Goal: Information Seeking & Learning: Learn about a topic

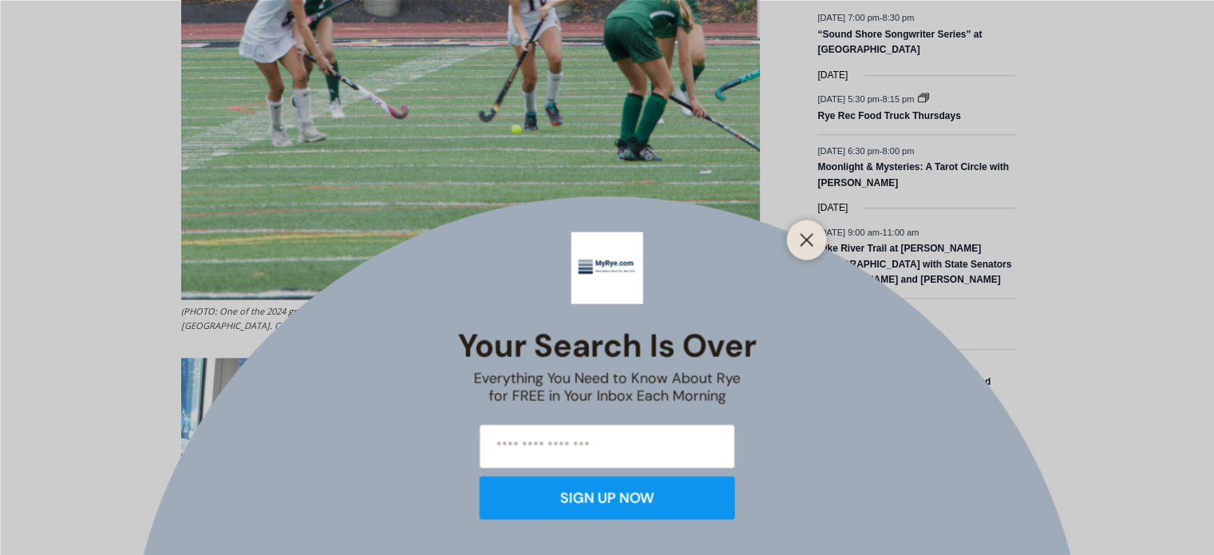
scroll to position [2399, 0]
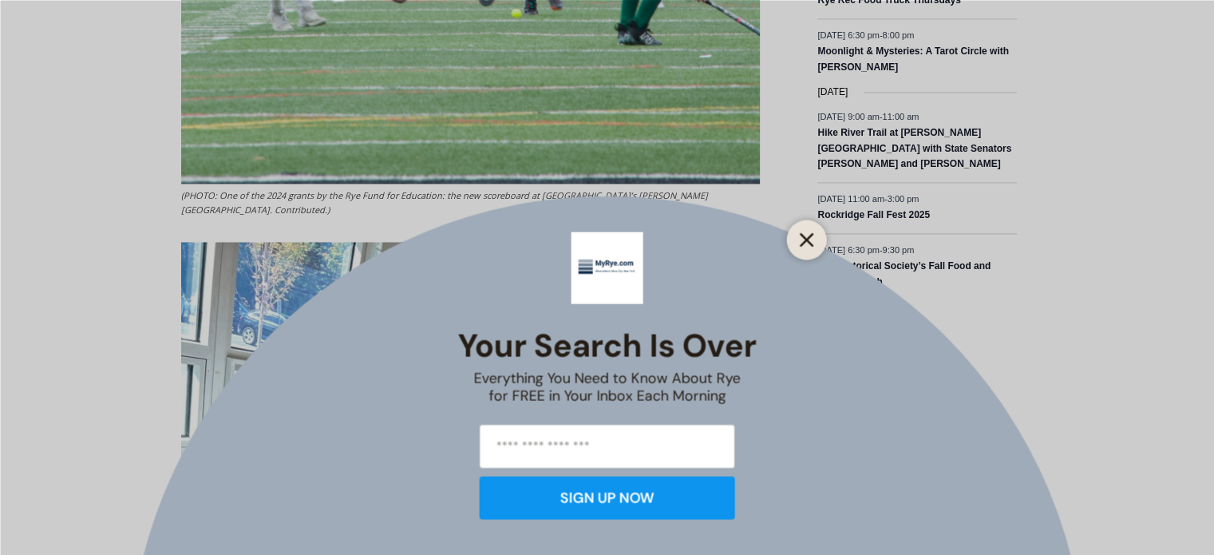
click at [801, 238] on icon "Close" at bounding box center [807, 239] width 14 height 14
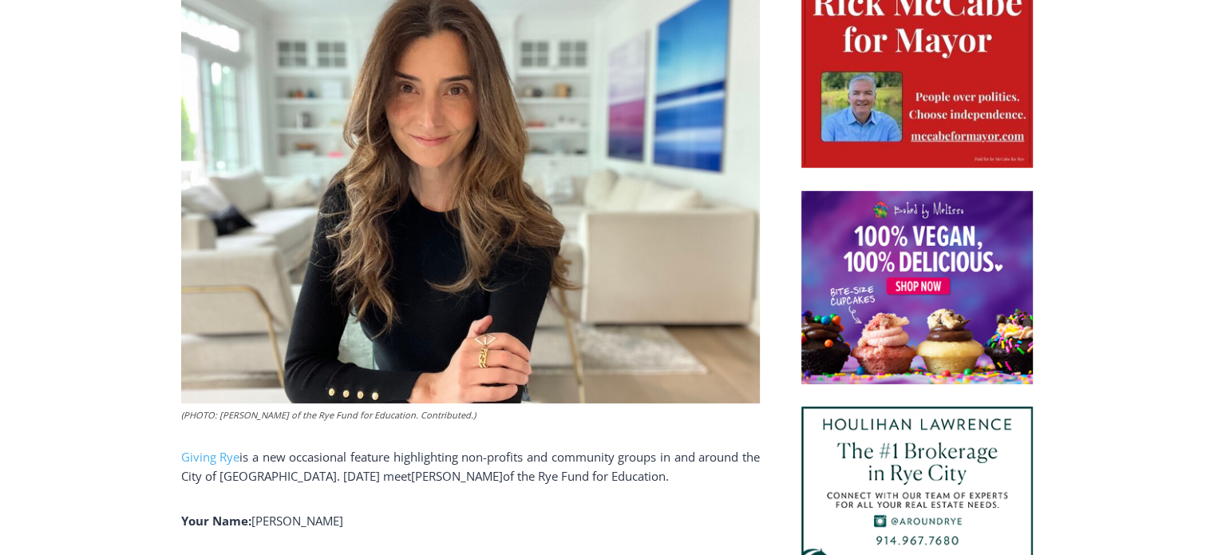
scroll to position [823, 0]
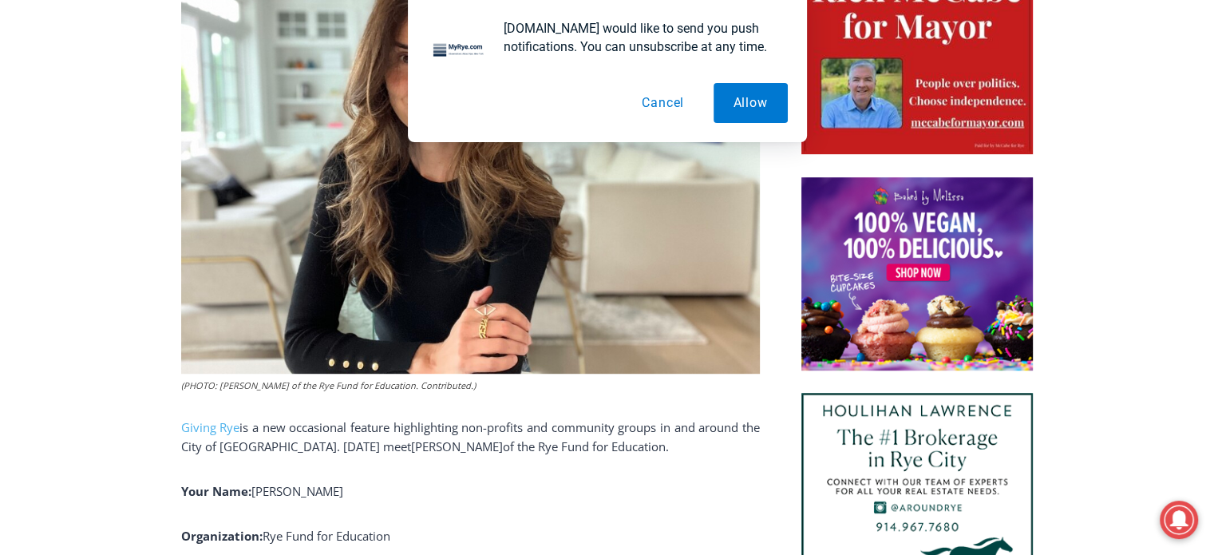
click at [670, 105] on button "Cancel" at bounding box center [663, 103] width 82 height 40
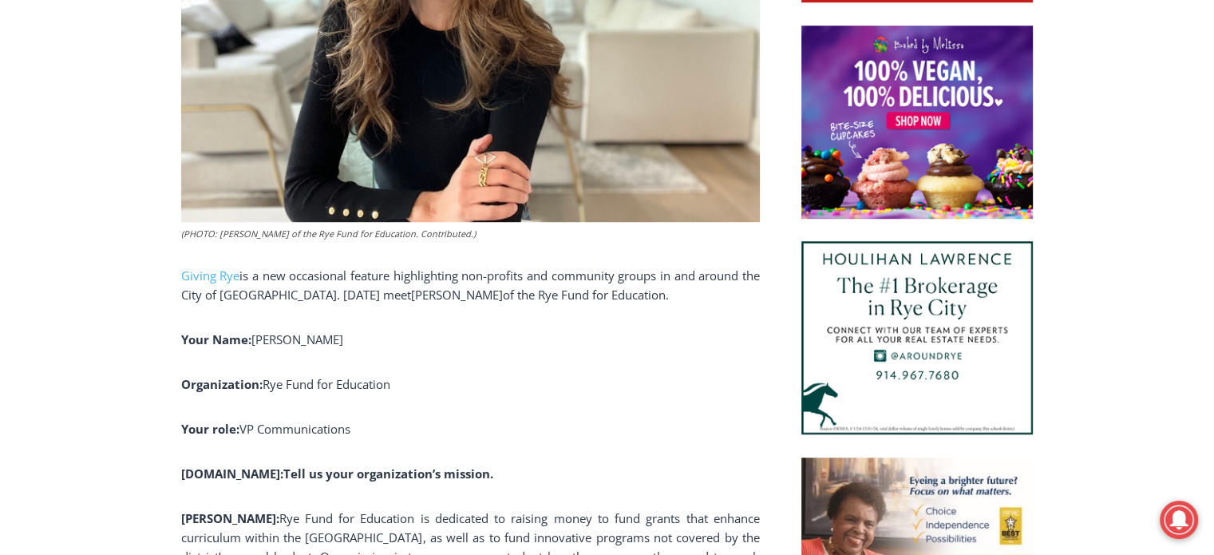
scroll to position [1042, 0]
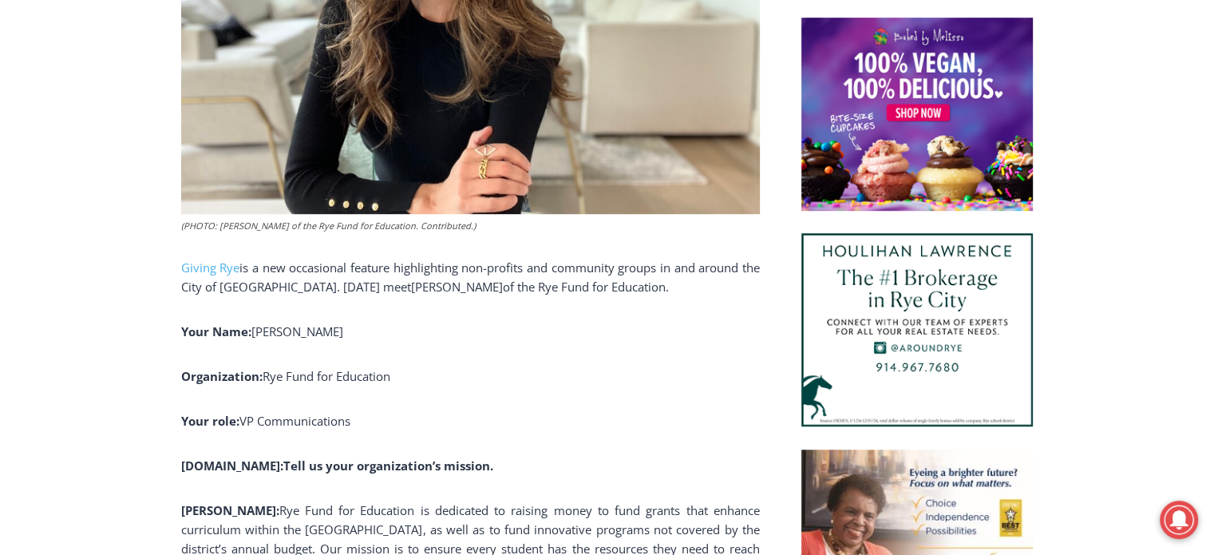
click at [303, 330] on span "Barbara Haley" at bounding box center [298, 331] width 92 height 16
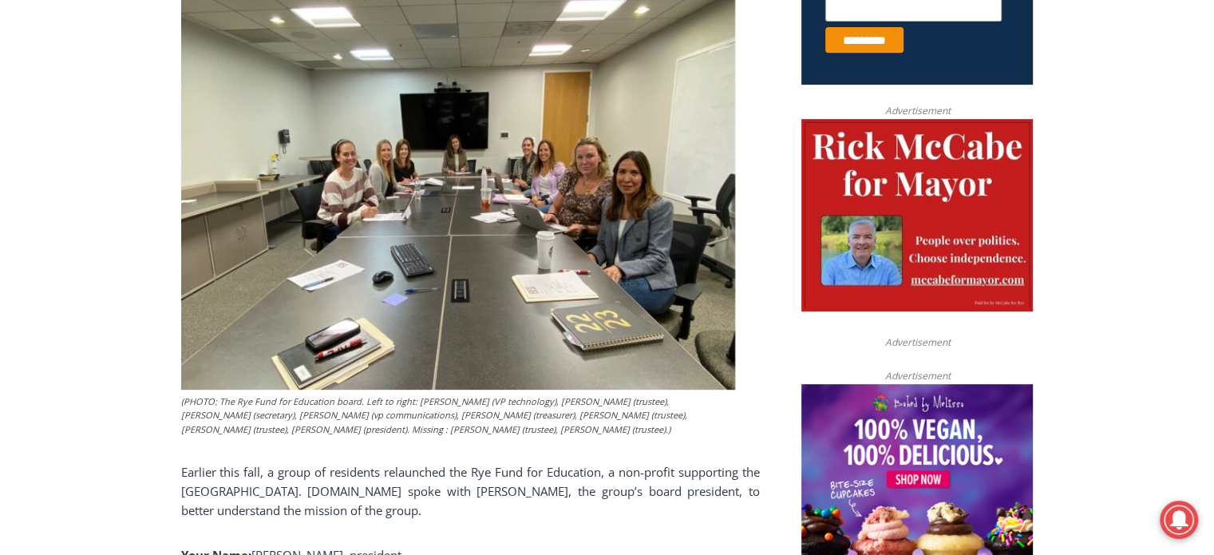
scroll to position [687, 0]
